Goal: Complete application form

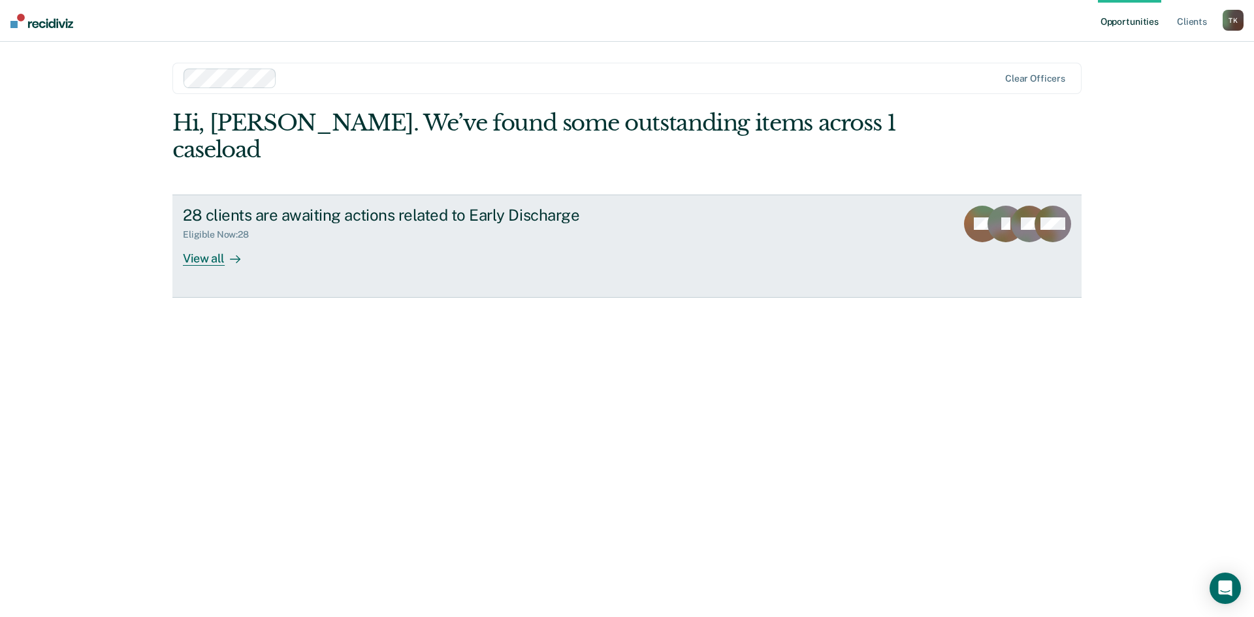
click at [210, 240] on div "View all" at bounding box center [219, 252] width 73 height 25
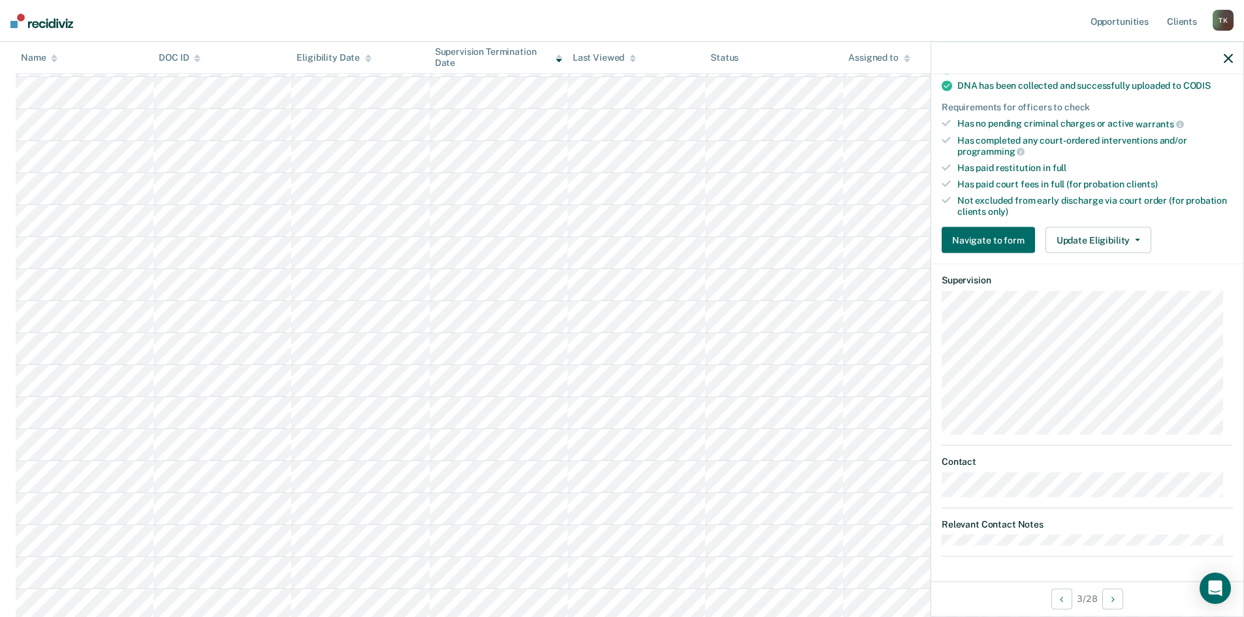
scroll to position [423, 0]
click at [999, 240] on button "Navigate to form" at bounding box center [988, 240] width 93 height 26
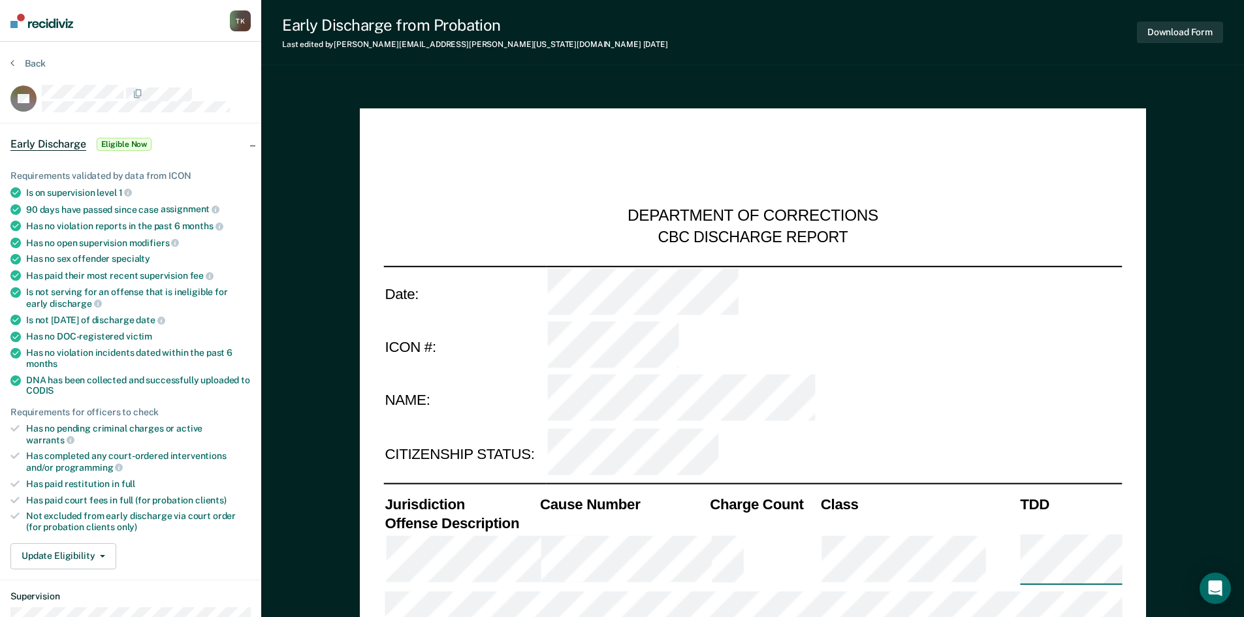
type textarea "x"
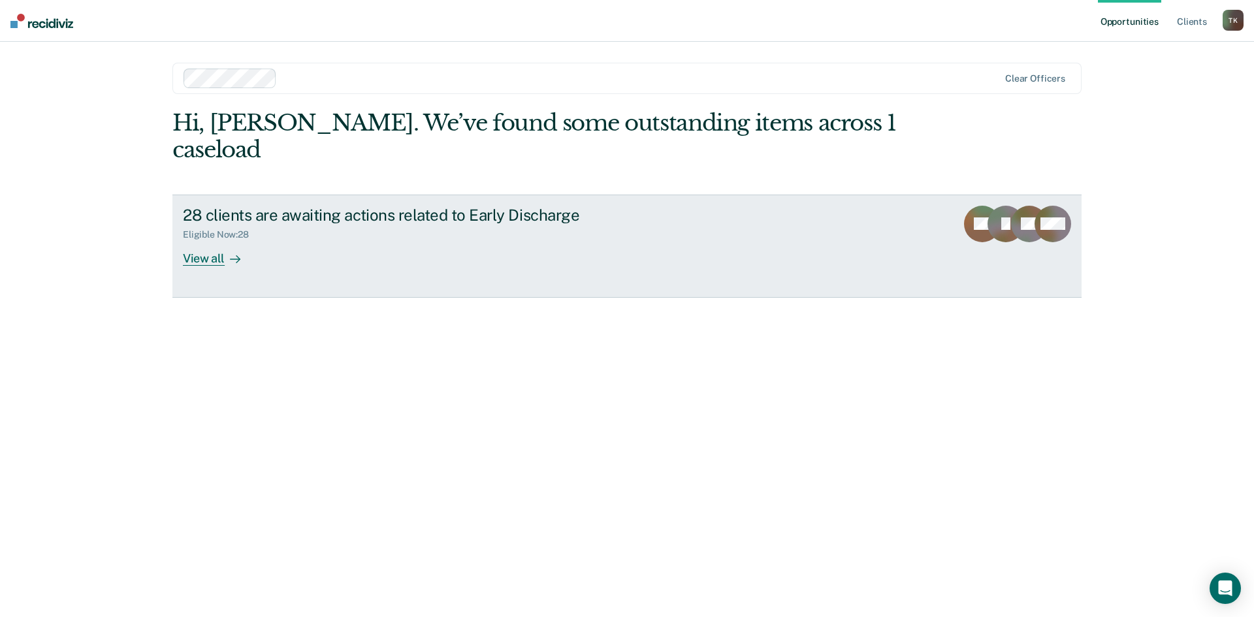
click at [205, 240] on div "View all" at bounding box center [219, 252] width 73 height 25
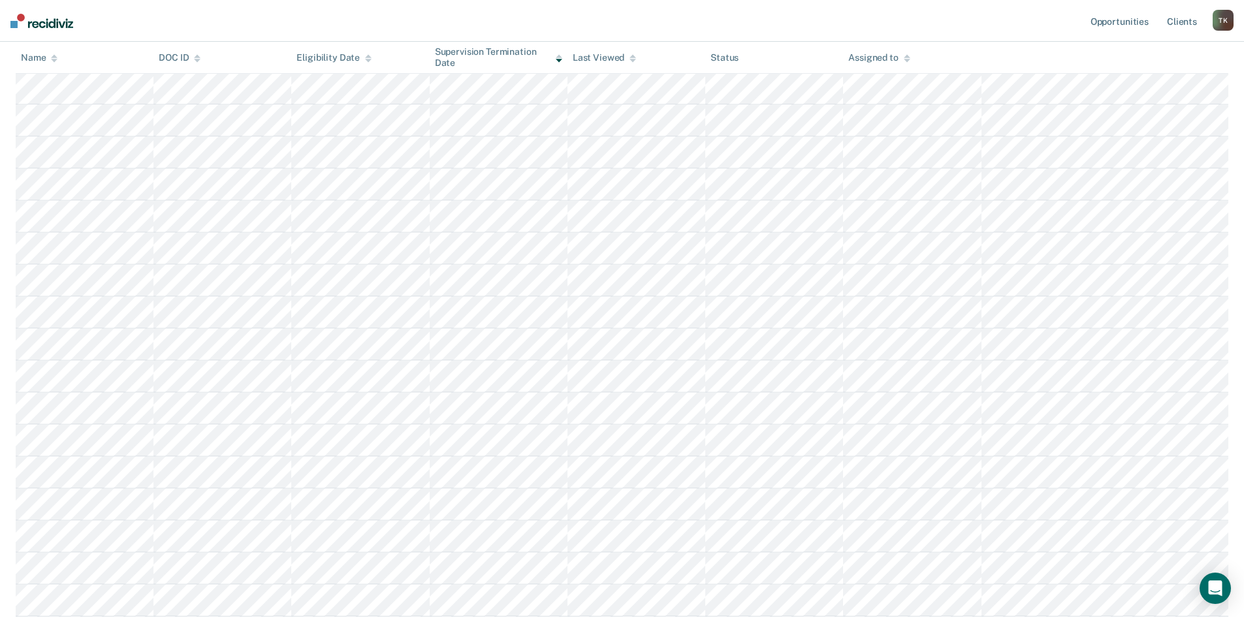
scroll to position [196, 0]
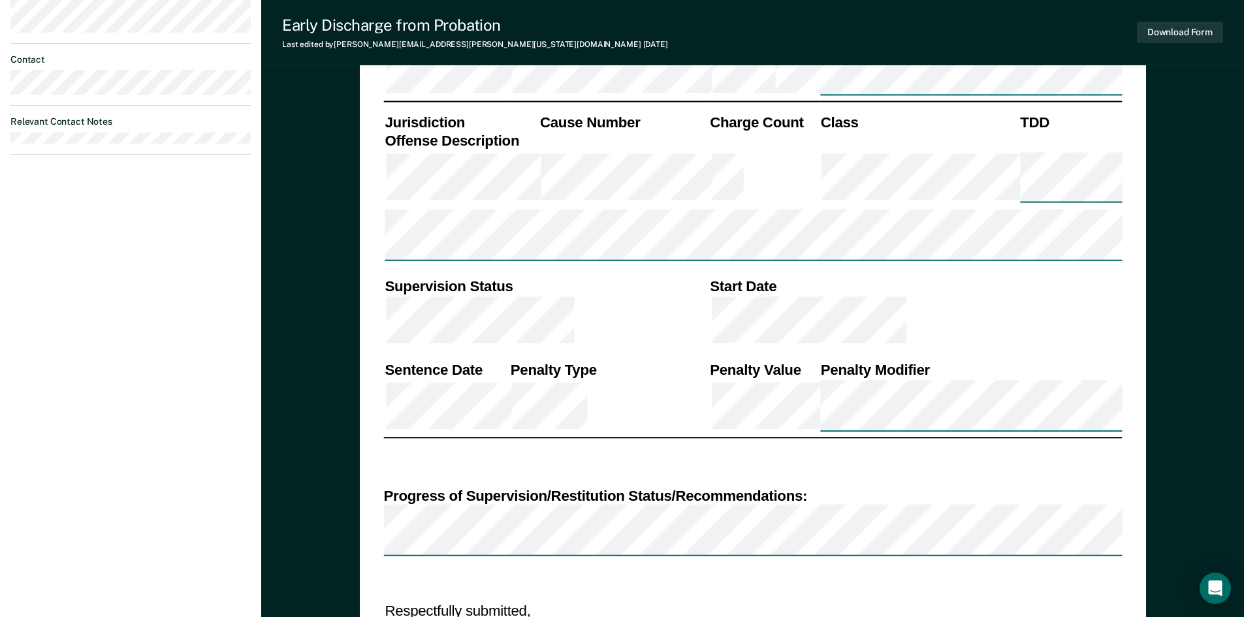
type textarea "x"
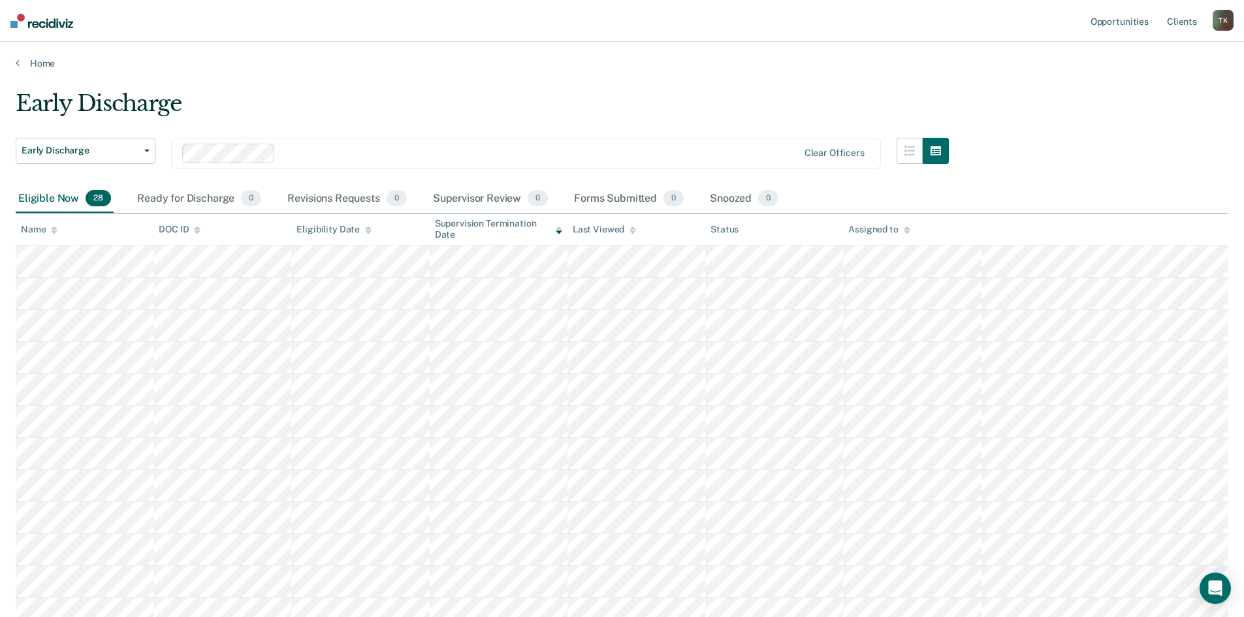
scroll to position [196, 0]
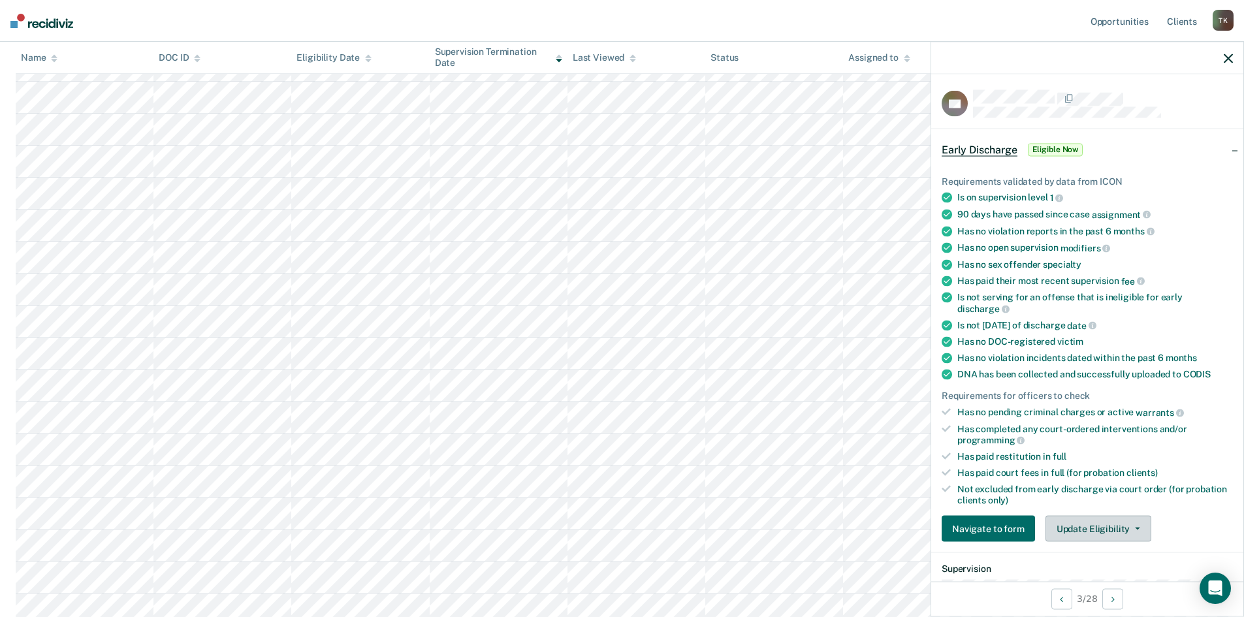
click at [1135, 529] on button "Update Eligibility" at bounding box center [1099, 529] width 106 height 26
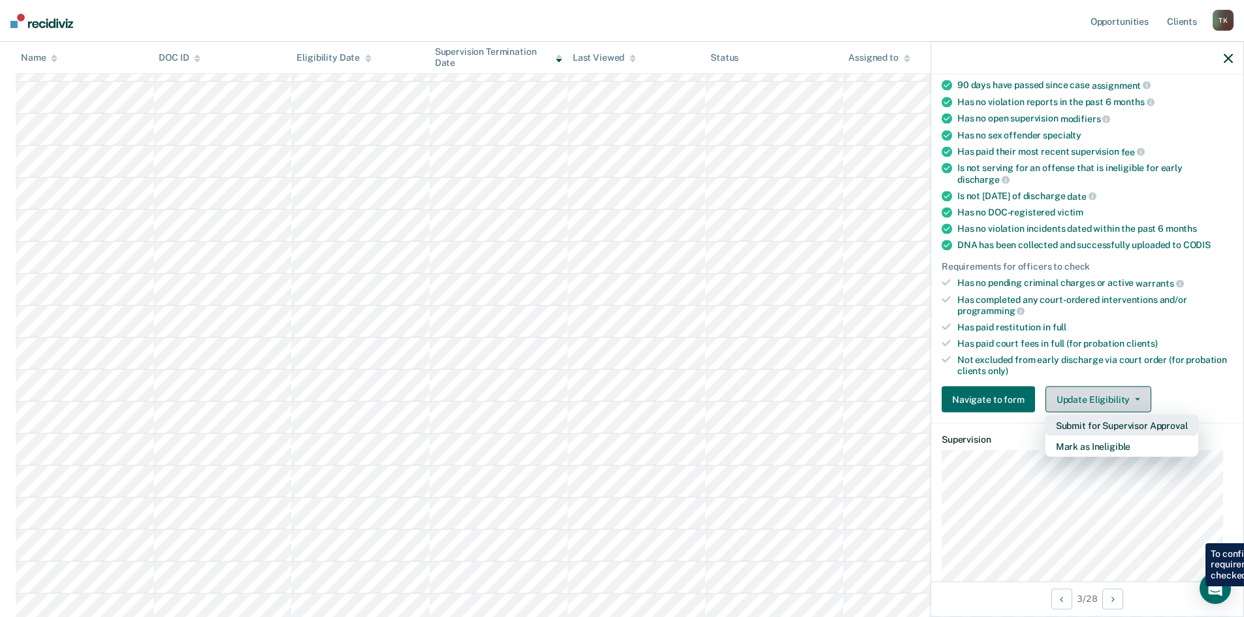
scroll to position [131, 0]
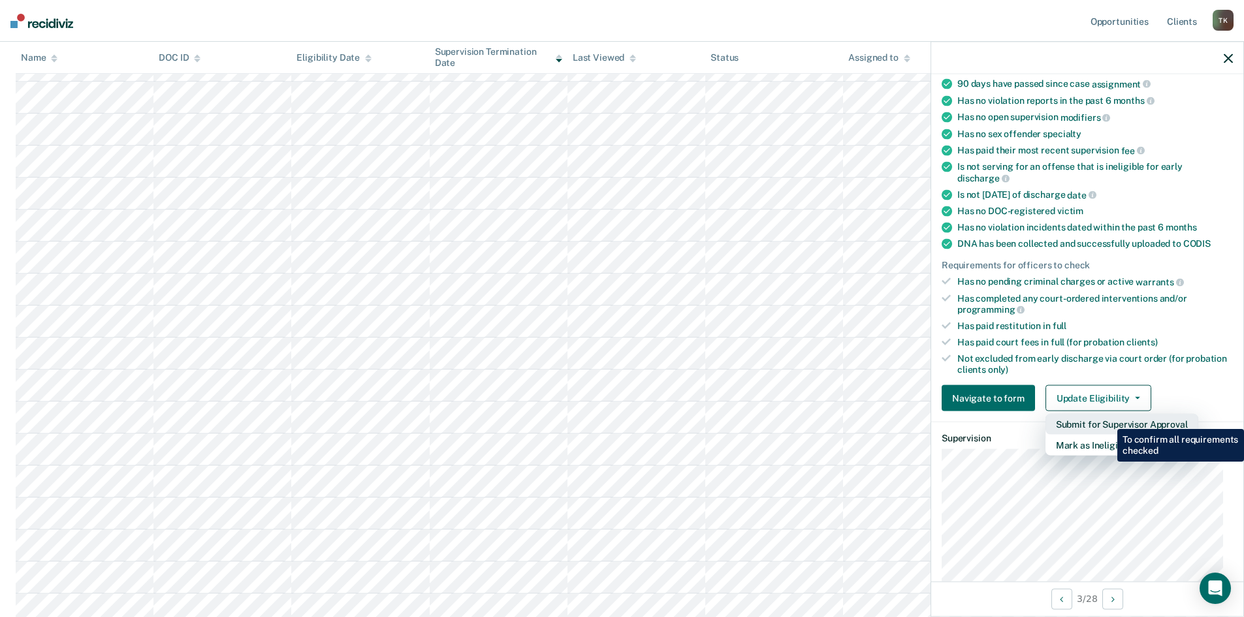
click at [1108, 419] on button "Submit for Supervisor Approval" at bounding box center [1122, 424] width 153 height 21
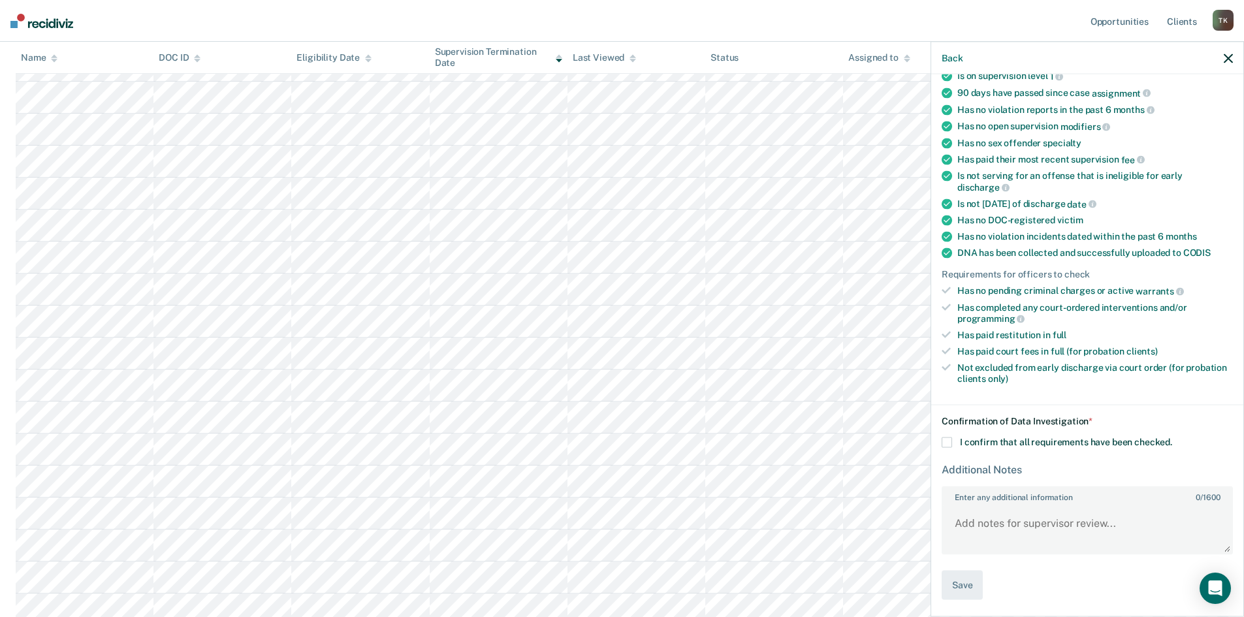
click at [948, 442] on span at bounding box center [947, 443] width 10 height 10
click at [1172, 438] on input "I confirm that all requirements have been checked." at bounding box center [1172, 438] width 0 height 0
click at [967, 588] on button "Save" at bounding box center [962, 585] width 41 height 29
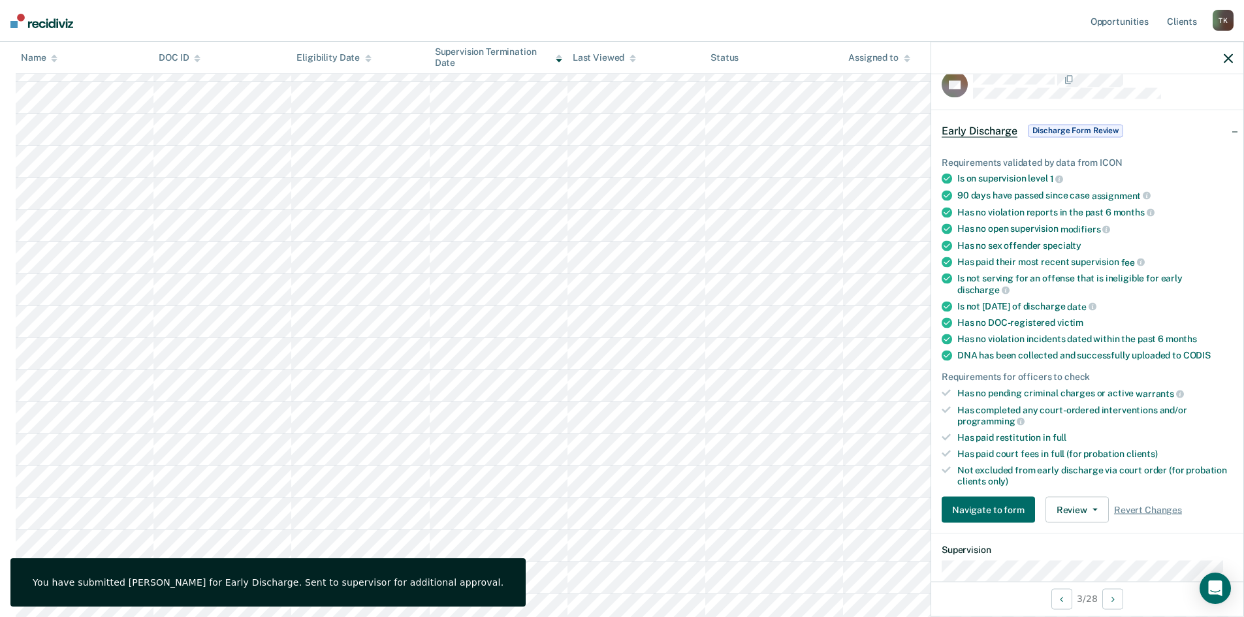
scroll to position [0, 0]
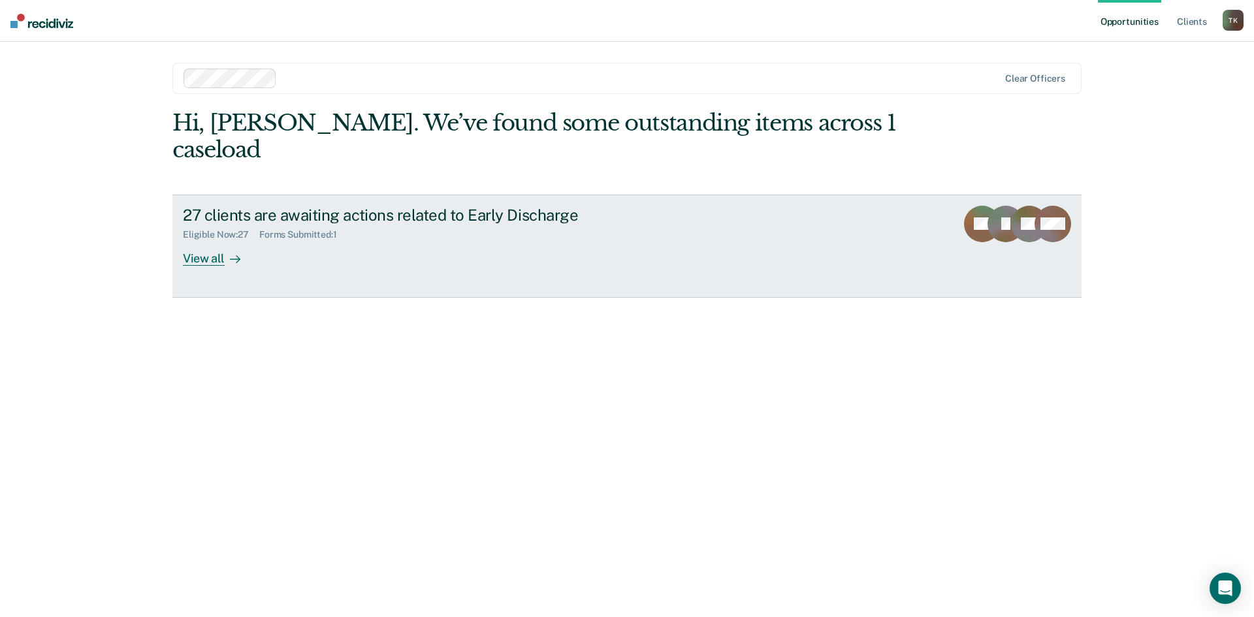
click at [208, 240] on div "View all" at bounding box center [219, 252] width 73 height 25
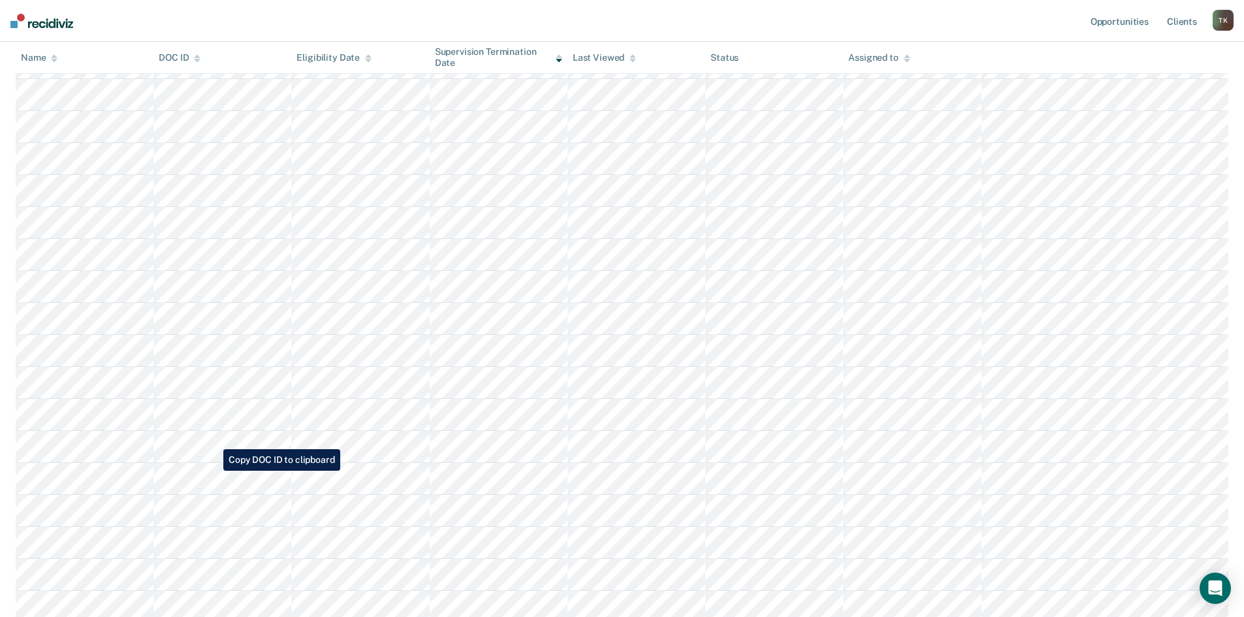
scroll to position [392, 0]
